Goal: Find specific page/section: Find specific page/section

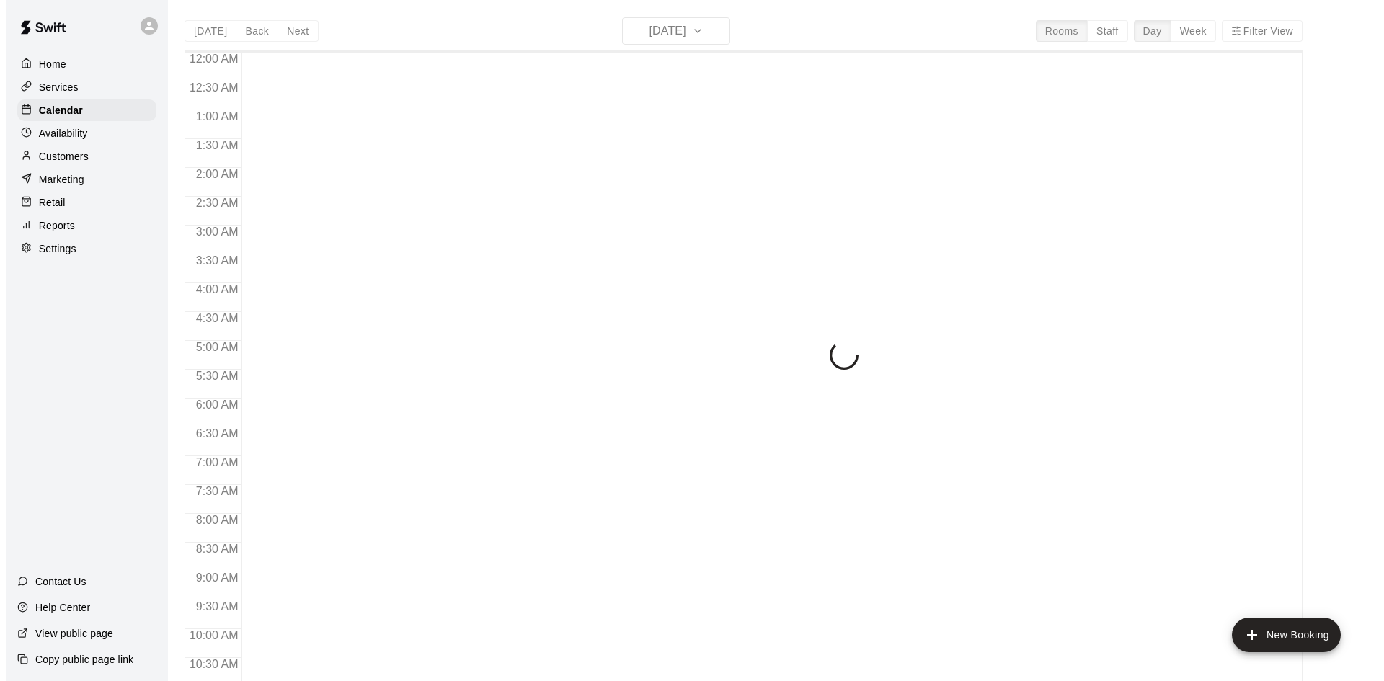
scroll to position [739, 0]
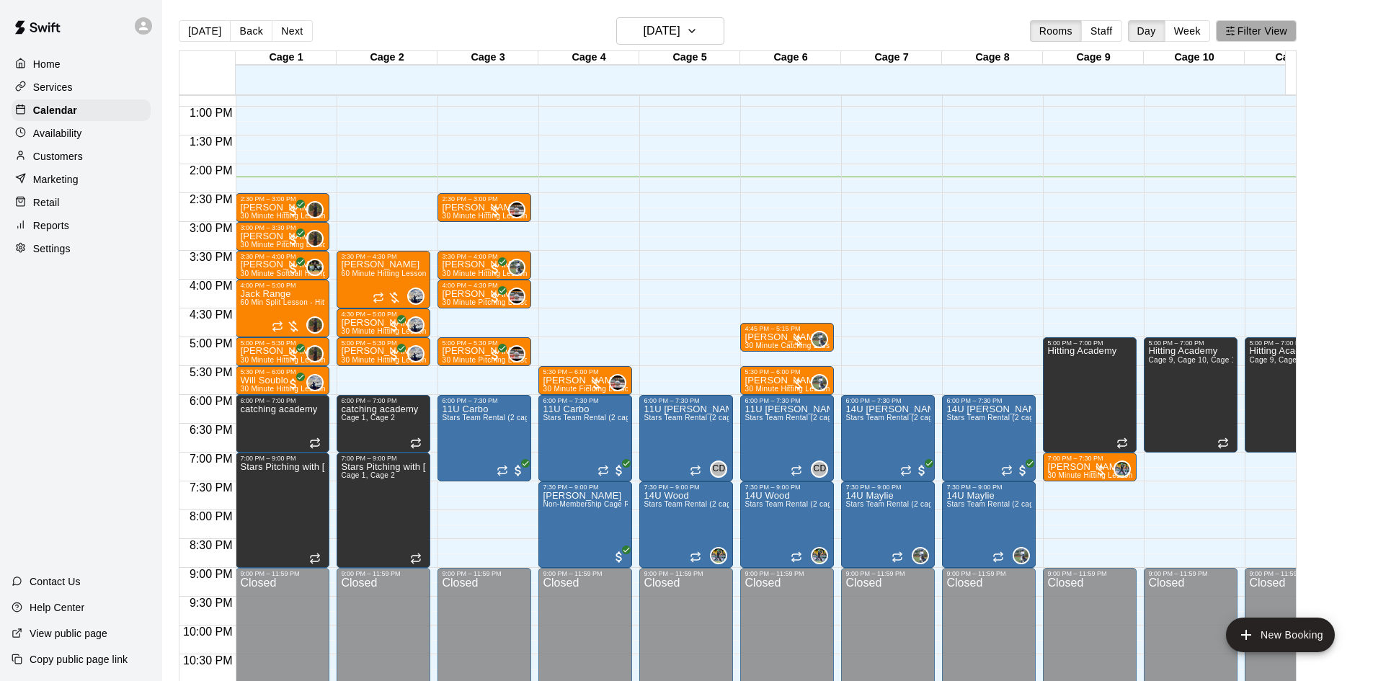
click at [1275, 35] on button "Filter View" at bounding box center [1256, 31] width 81 height 22
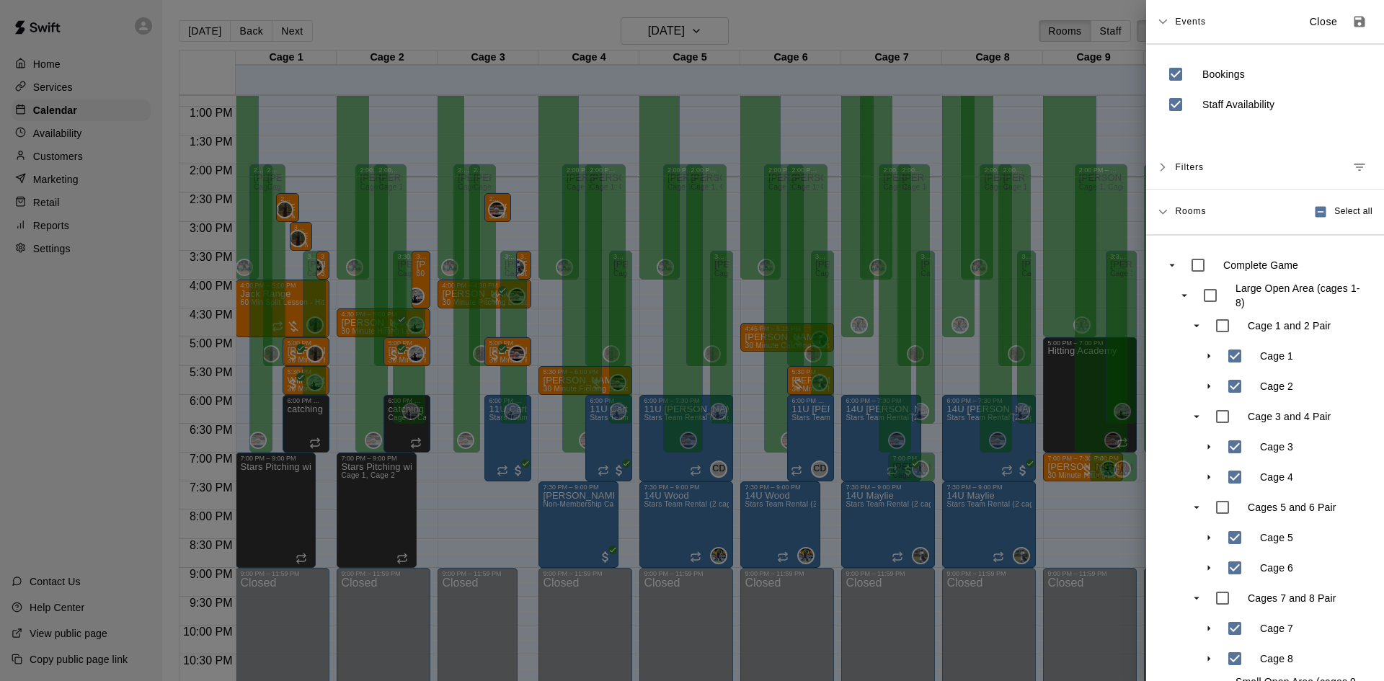
click at [884, 22] on div at bounding box center [692, 340] width 1384 height 681
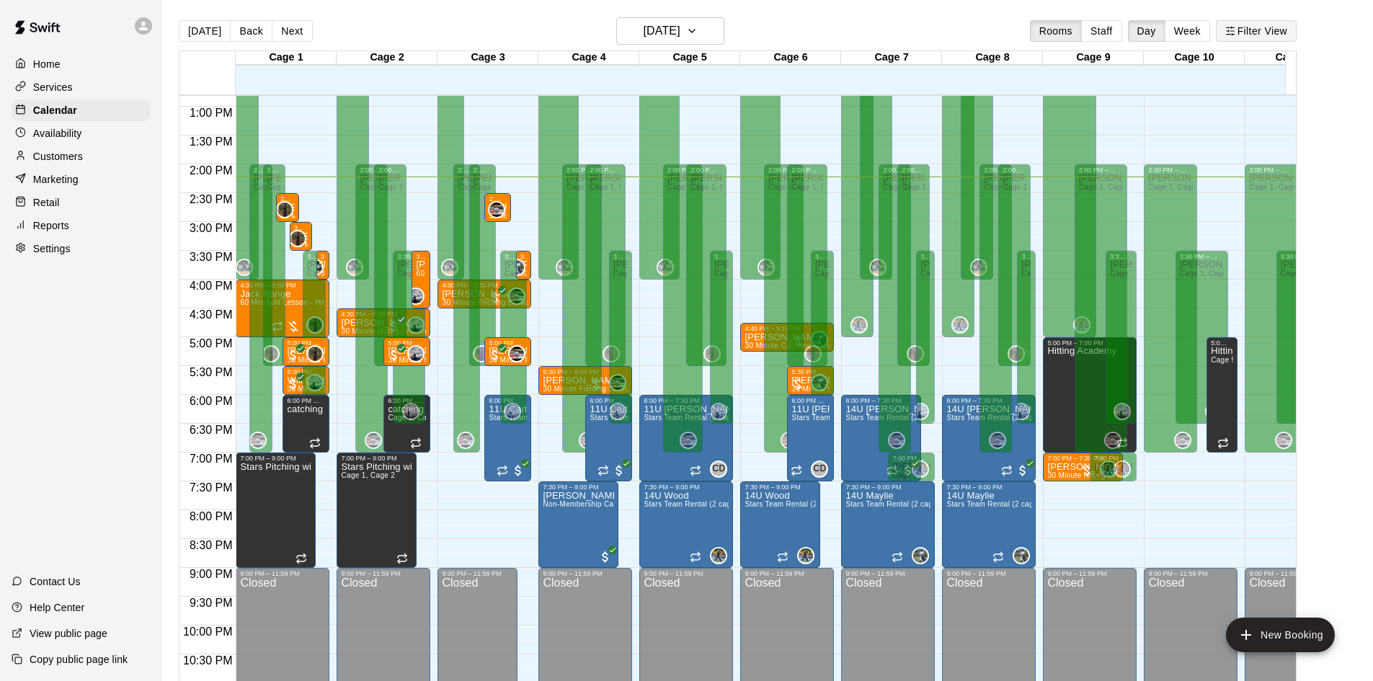
click at [1276, 35] on button "Filter View" at bounding box center [1256, 31] width 81 height 22
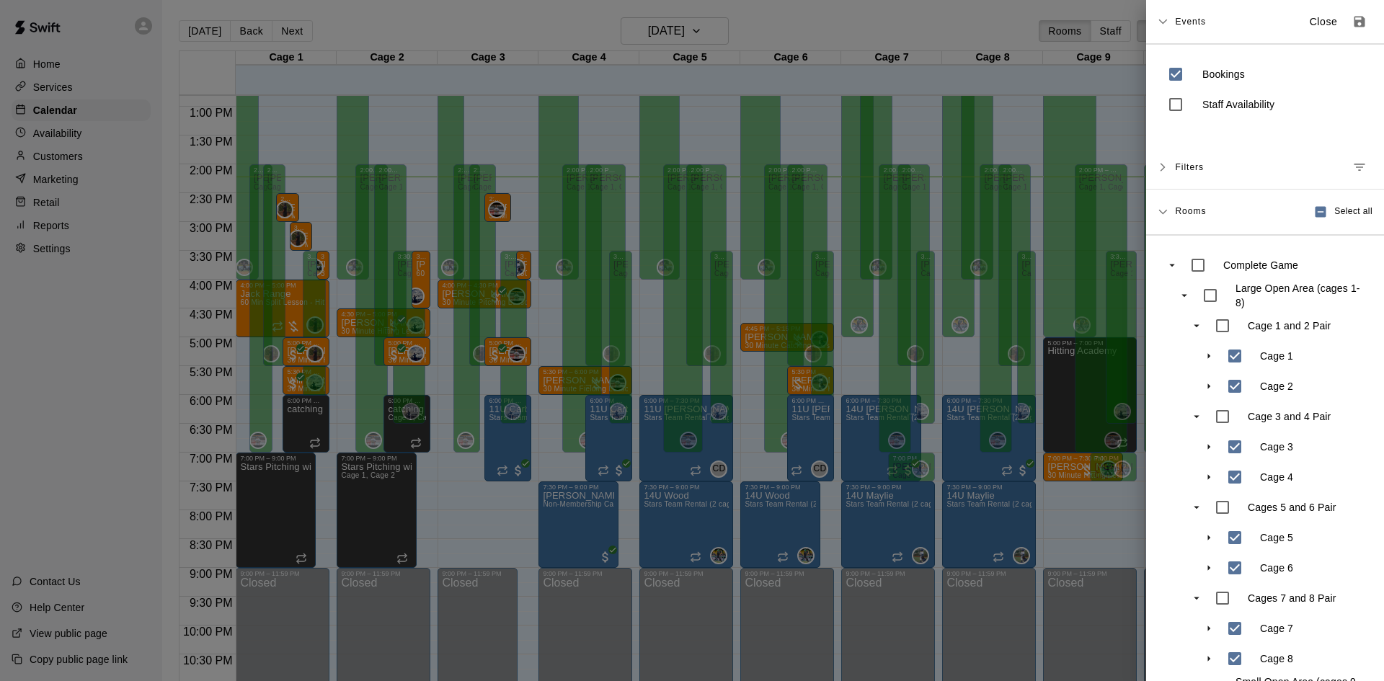
click at [935, 20] on div at bounding box center [692, 340] width 1384 height 681
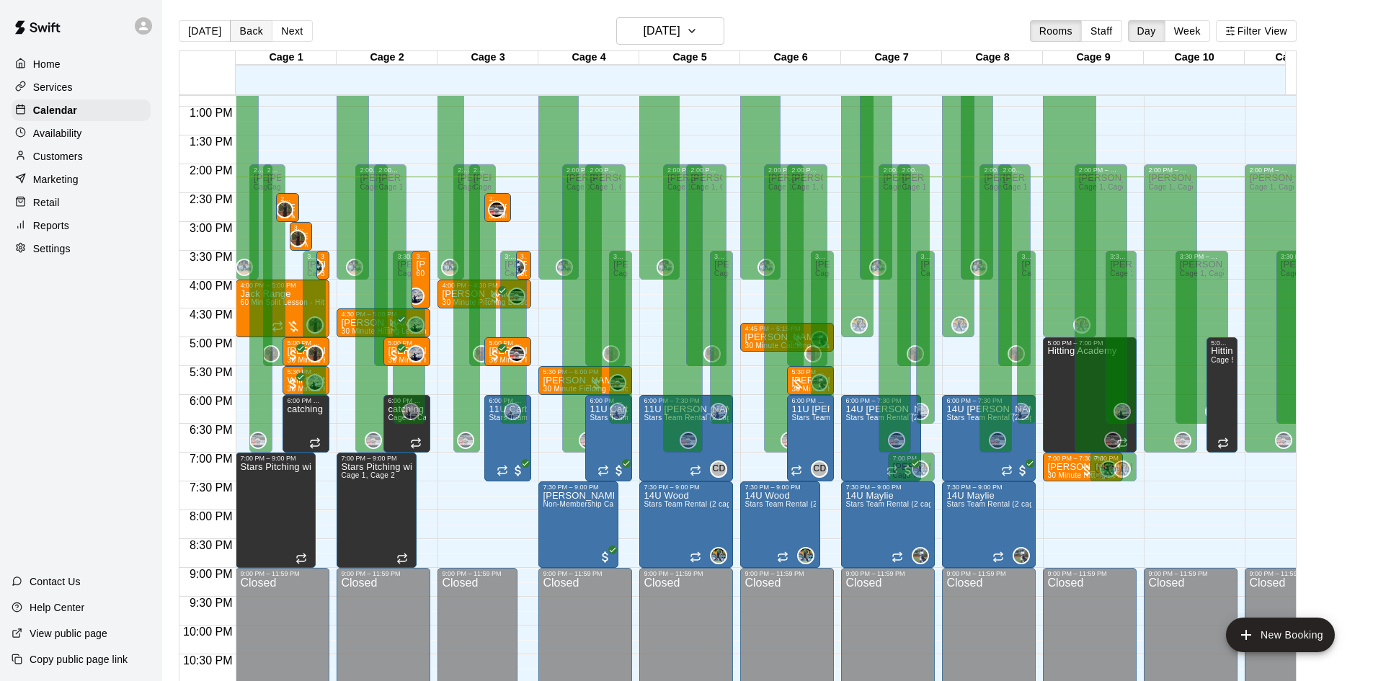
click at [244, 35] on button "Back" at bounding box center [251, 31] width 43 height 22
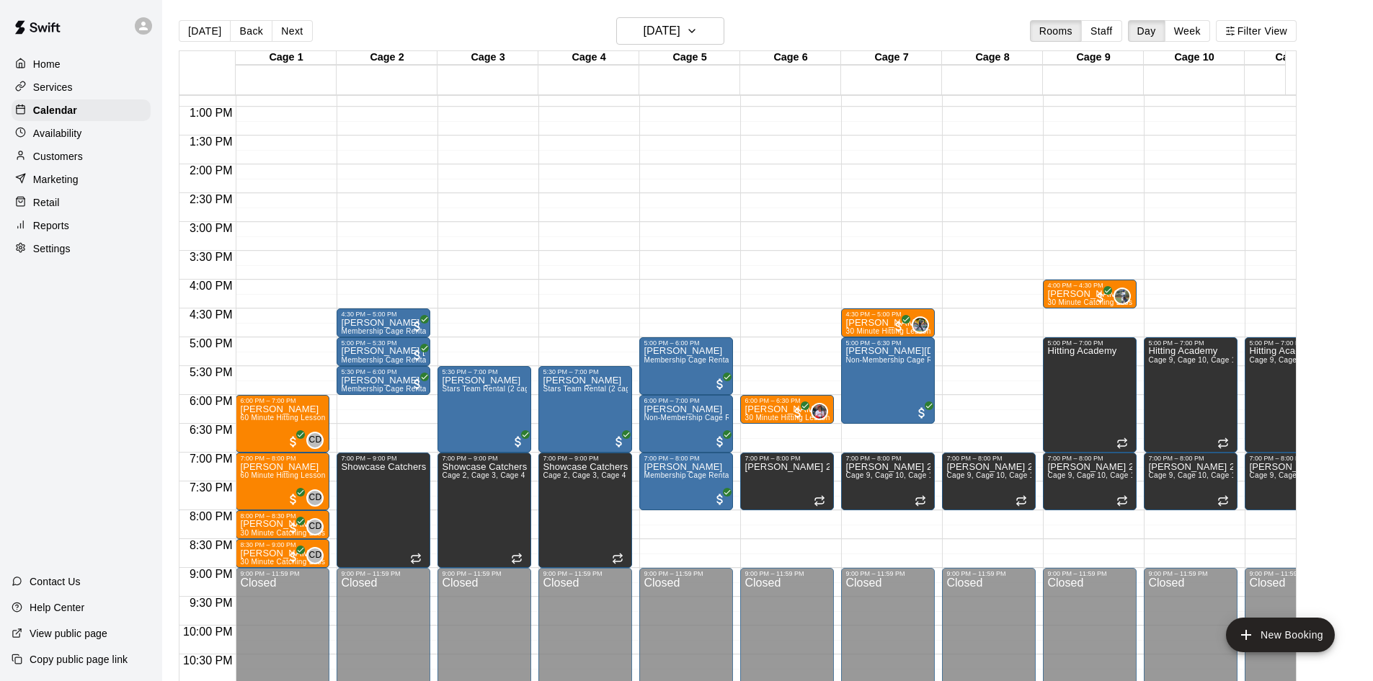
click at [288, 33] on button "Next" at bounding box center [292, 31] width 40 height 22
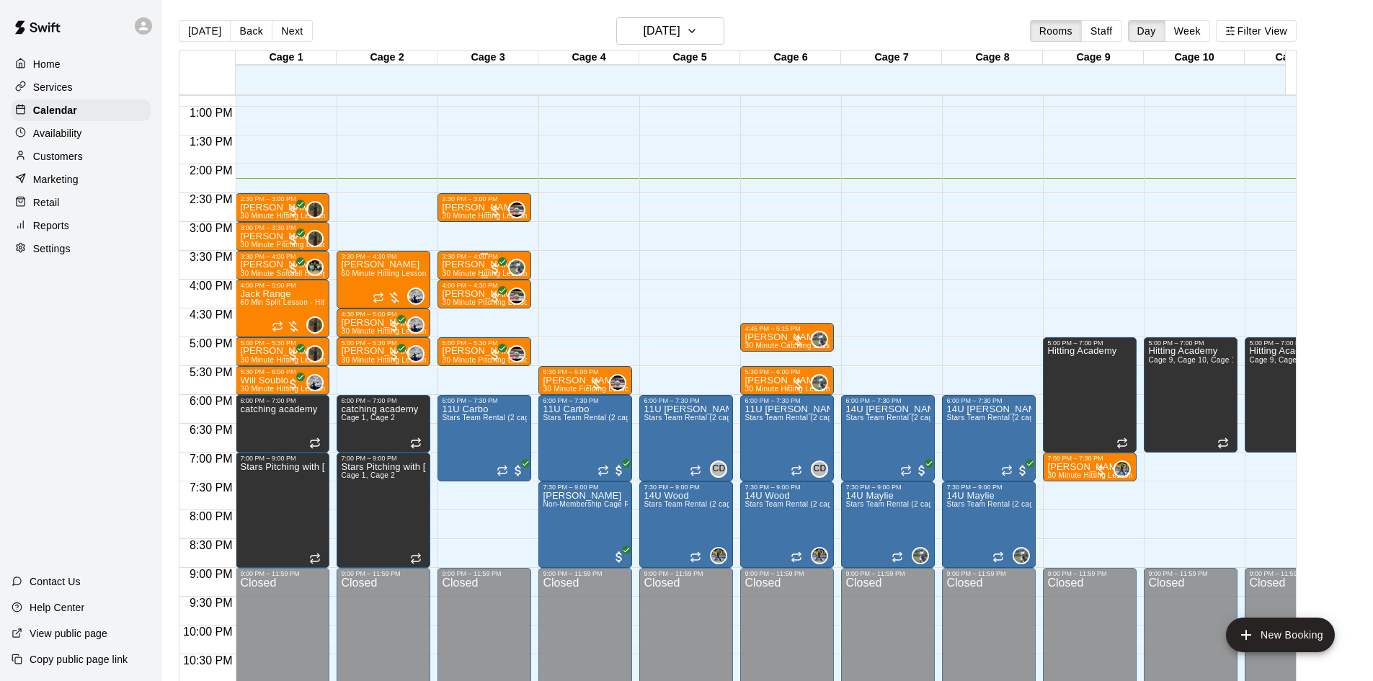
click at [459, 265] on p "[PERSON_NAME]" at bounding box center [484, 265] width 85 height 0
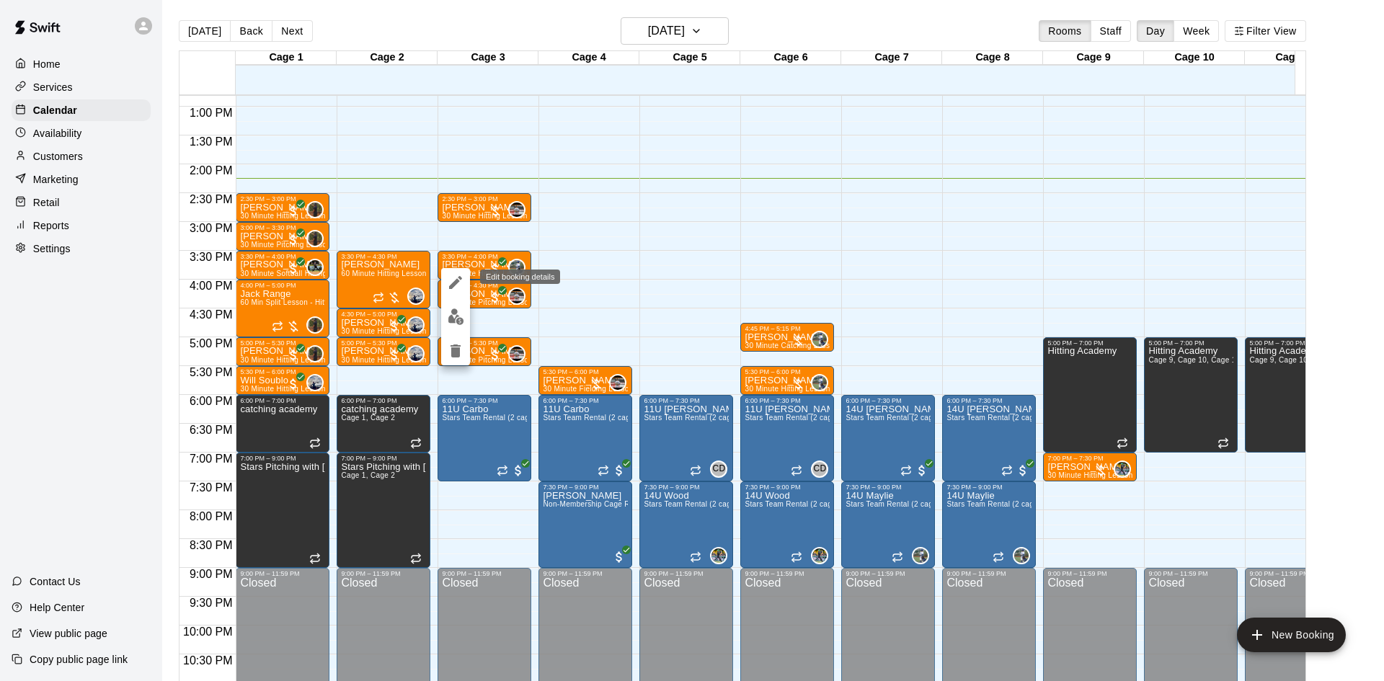
click at [454, 284] on icon "edit" at bounding box center [455, 282] width 13 height 13
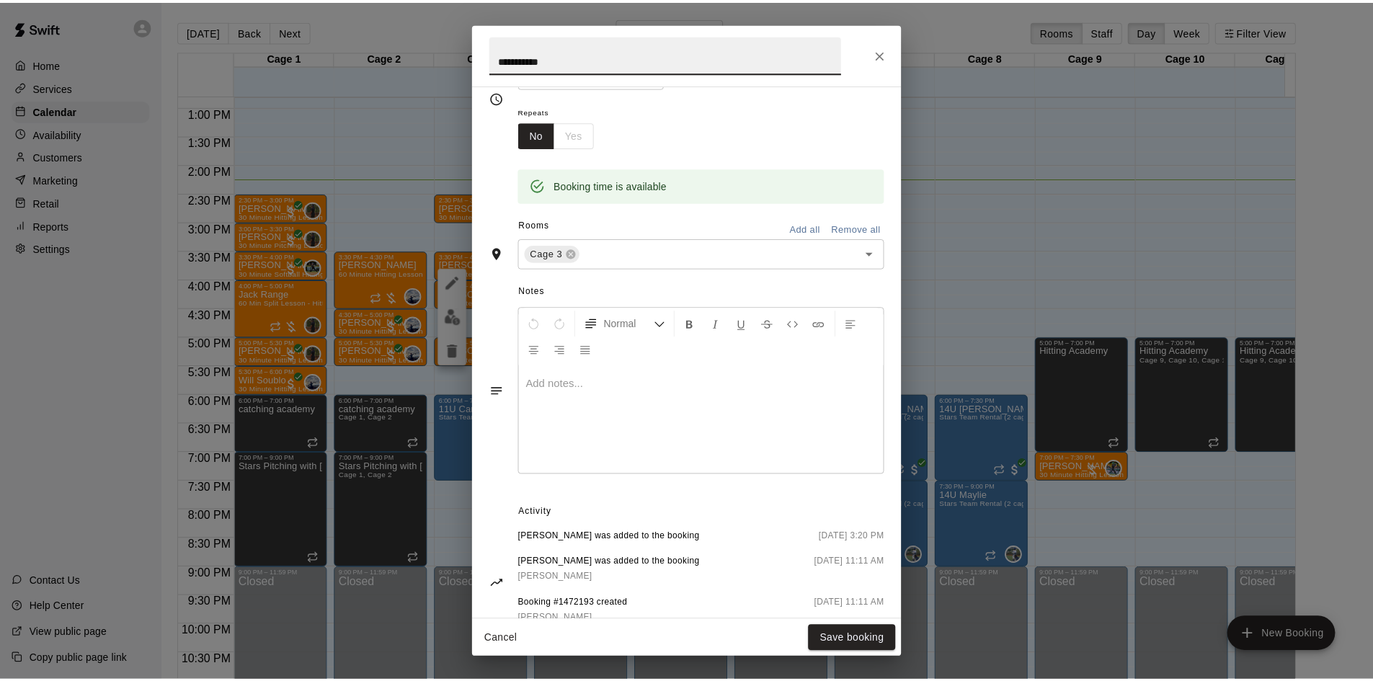
scroll to position [262, 0]
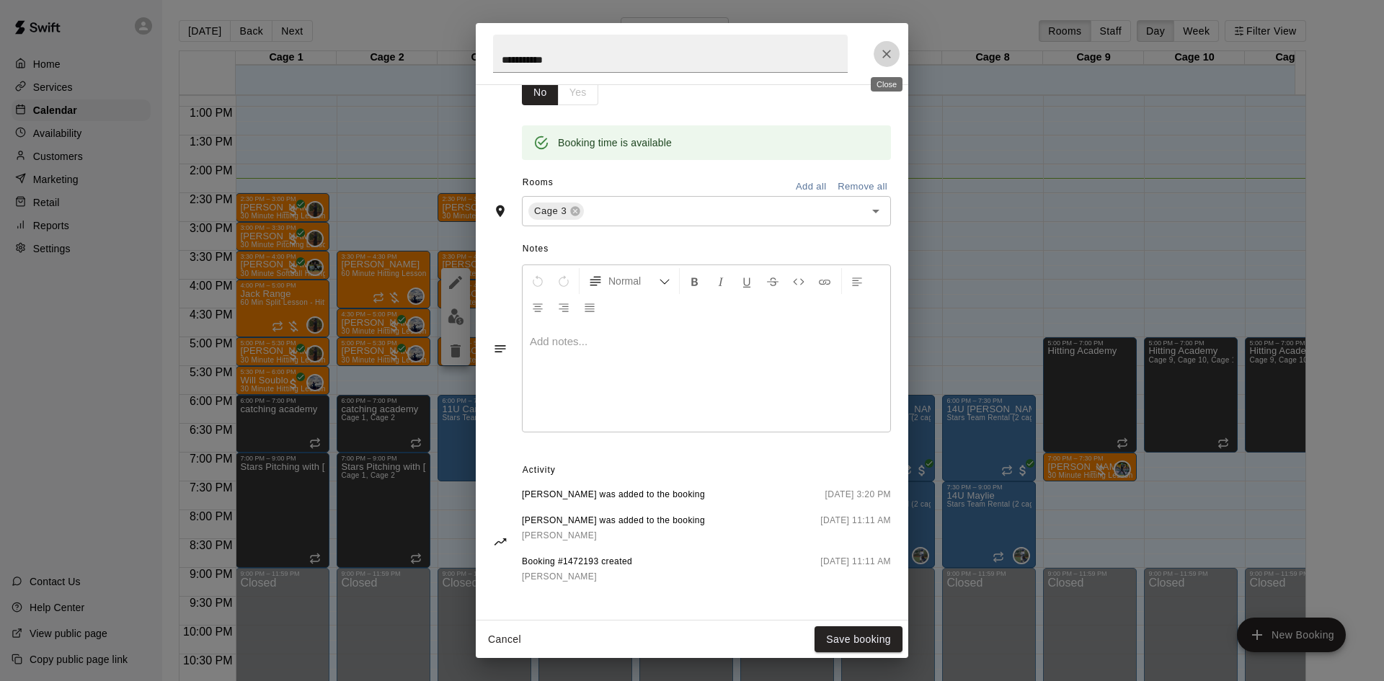
click at [882, 56] on icon "Close" at bounding box center [886, 54] width 14 height 14
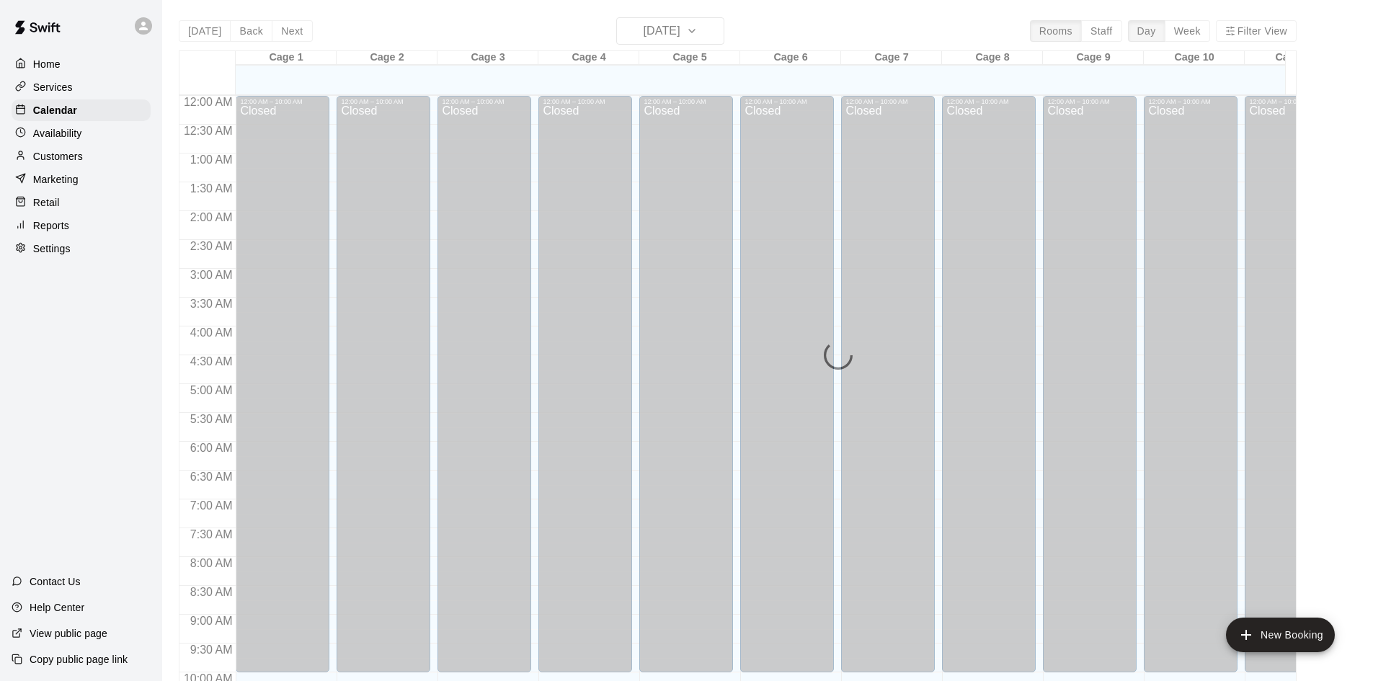
scroll to position [739, 0]
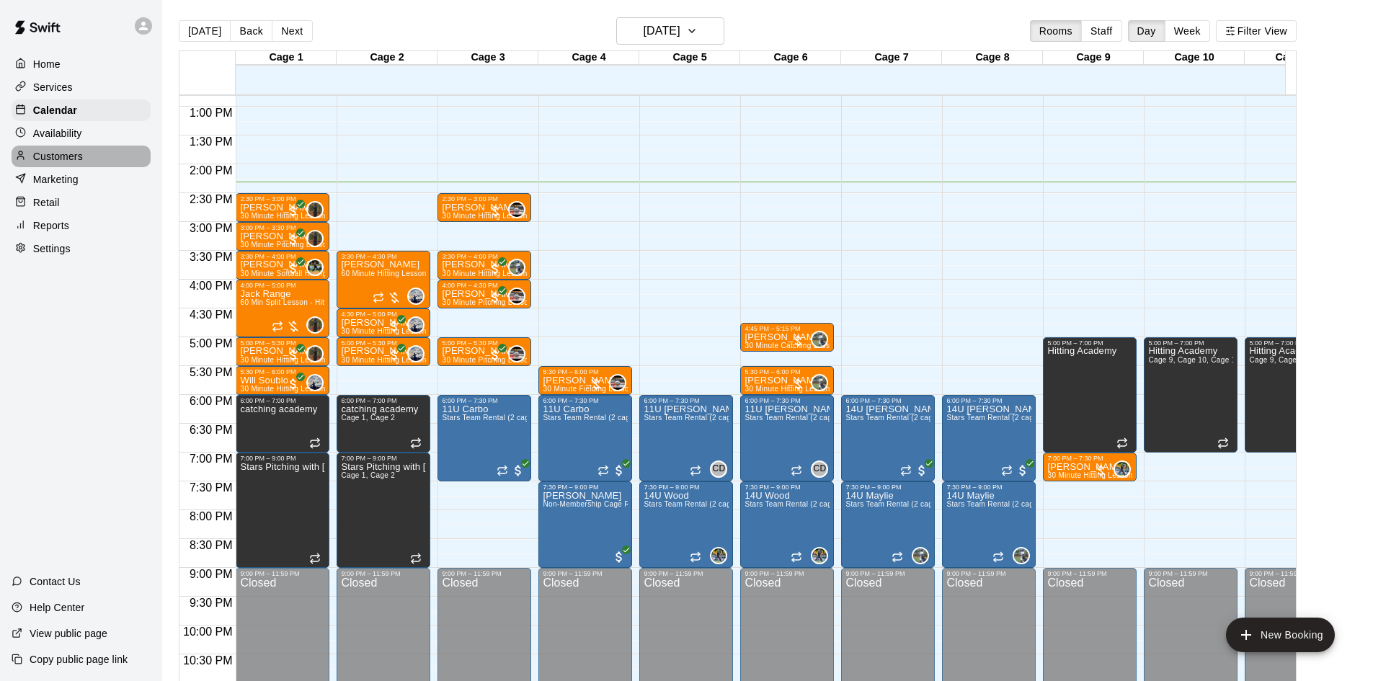
click at [58, 153] on p "Customers" at bounding box center [58, 156] width 50 height 14
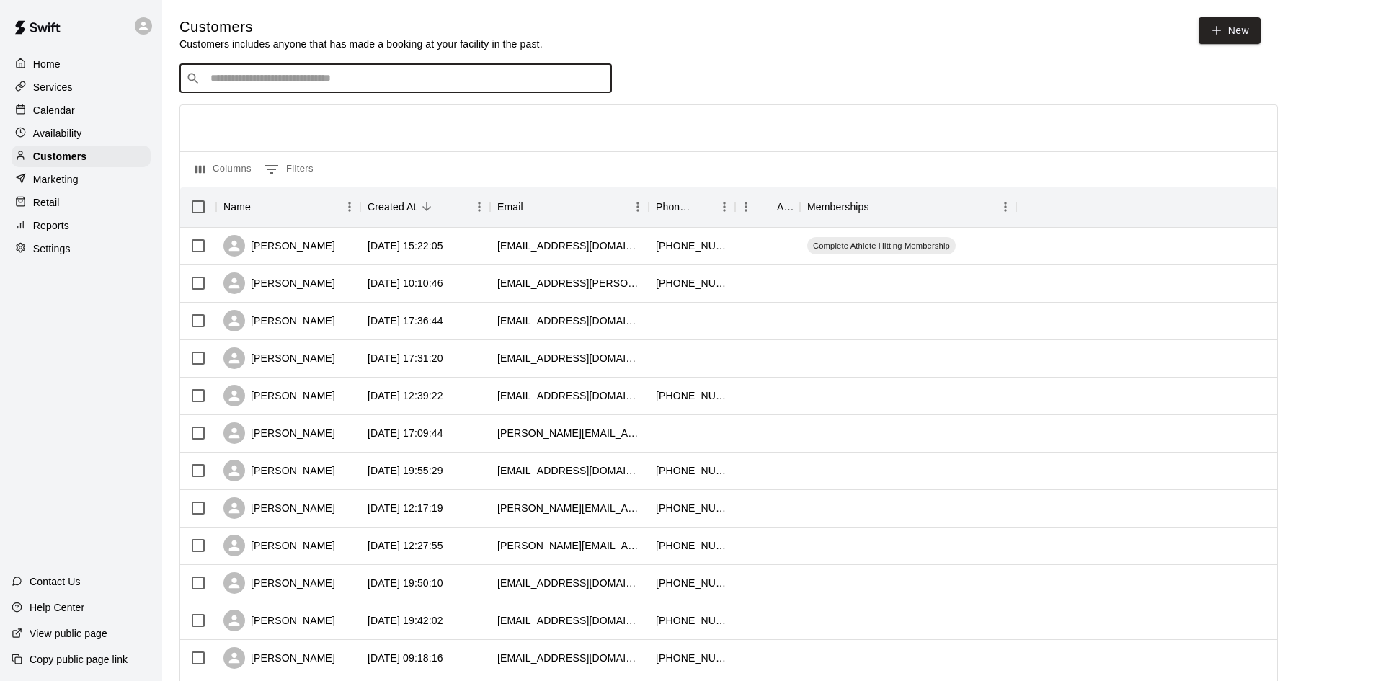
click at [415, 81] on input "Search customers by name or email" at bounding box center [405, 78] width 399 height 14
type input "***"
